Goal: Find specific page/section: Find specific page/section

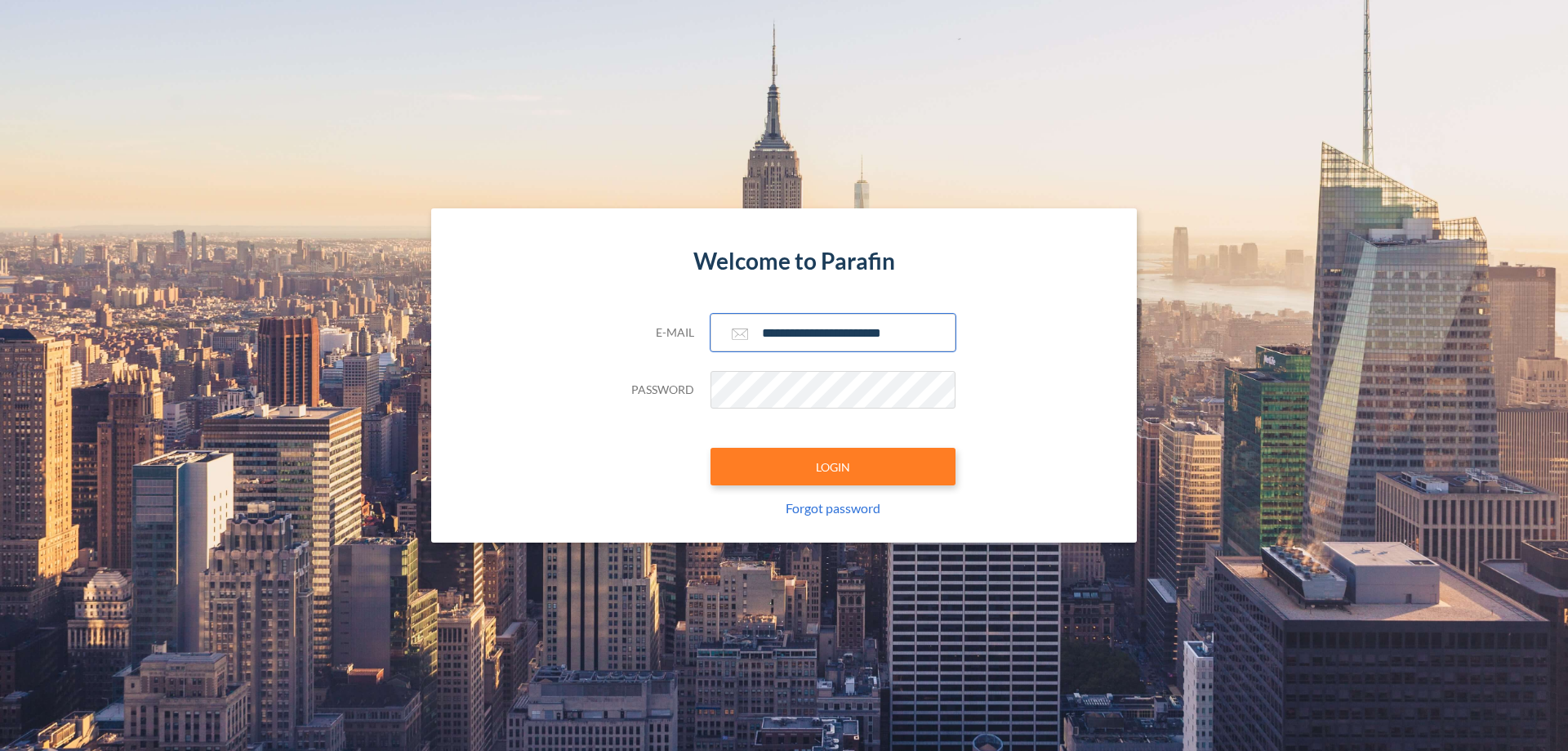
type input "**********"
click at [833, 467] on button "LOGIN" at bounding box center [833, 466] width 245 height 37
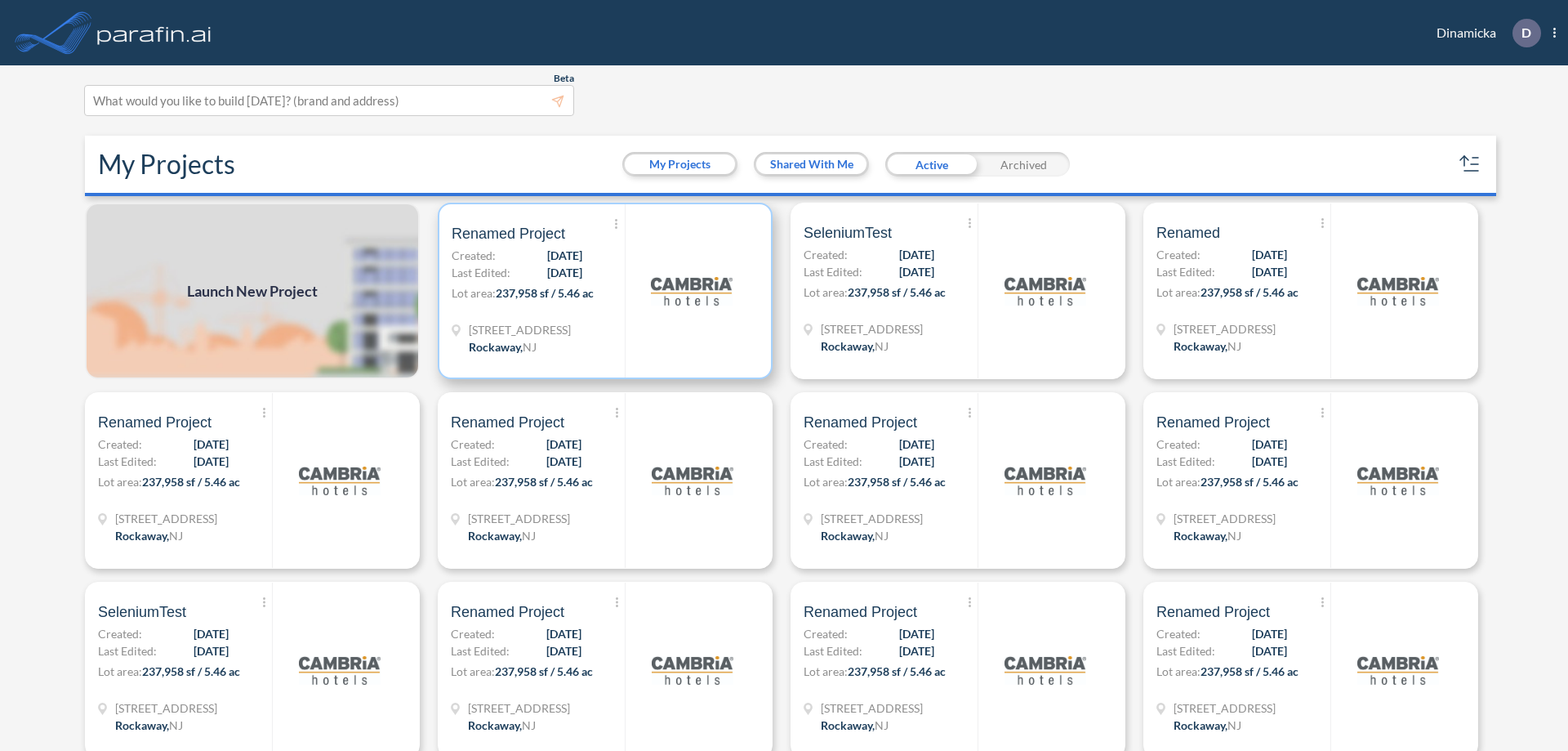
scroll to position [4, 0]
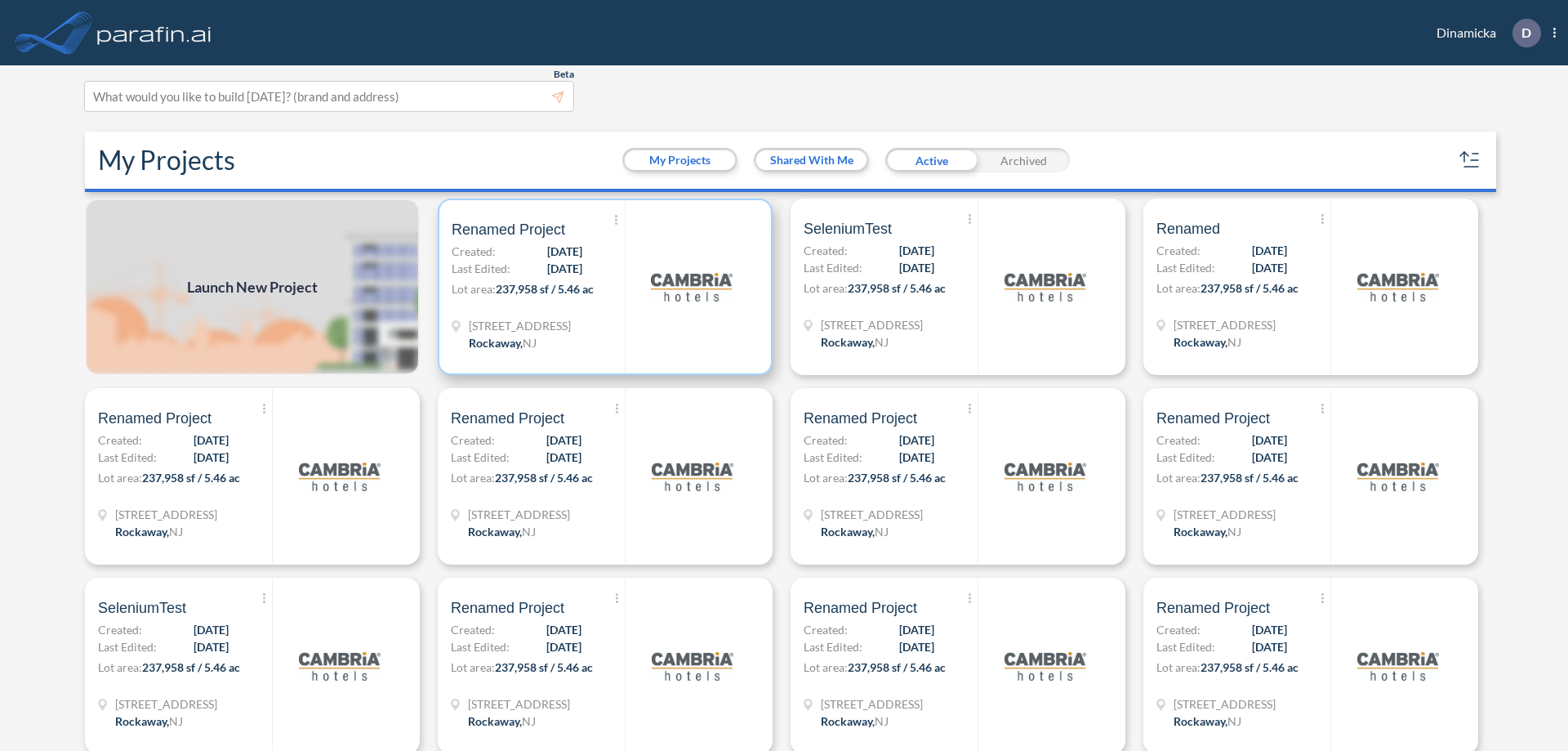
click at [602, 287] on p "Lot area: 237,958 sf / 5.46 ac" at bounding box center [538, 292] width 173 height 23
